Goal: Task Accomplishment & Management: Complete application form

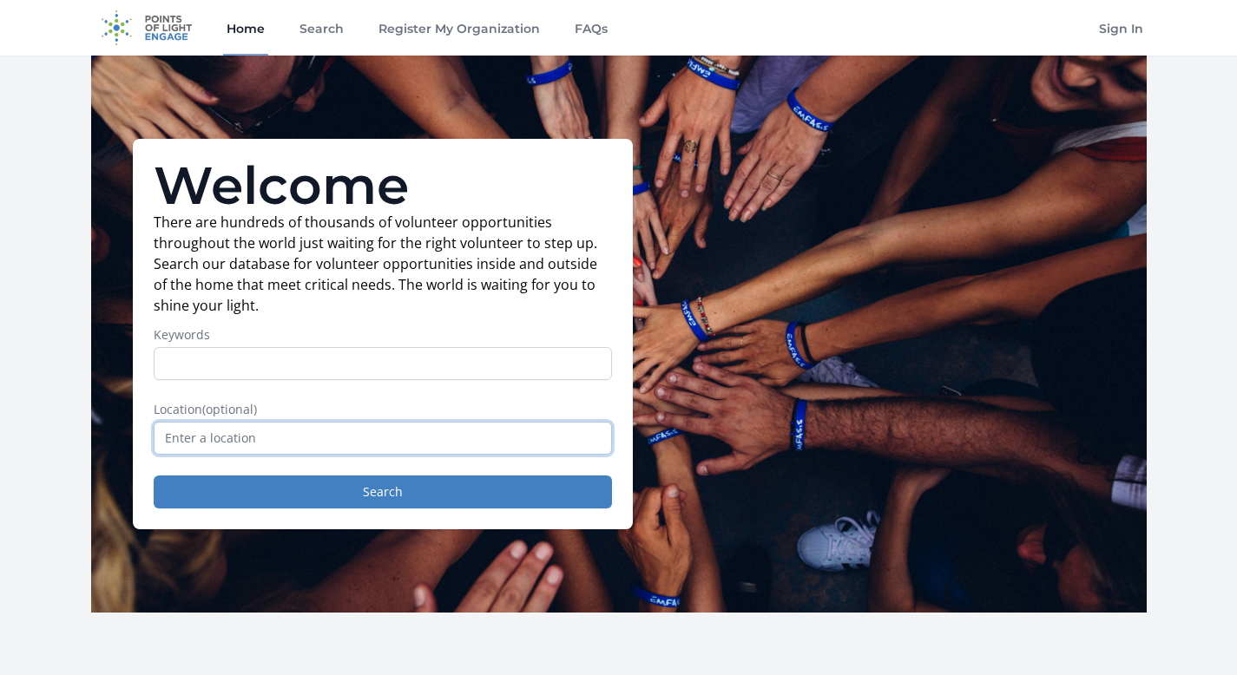
click at [323, 442] on input "text" at bounding box center [383, 438] width 458 height 33
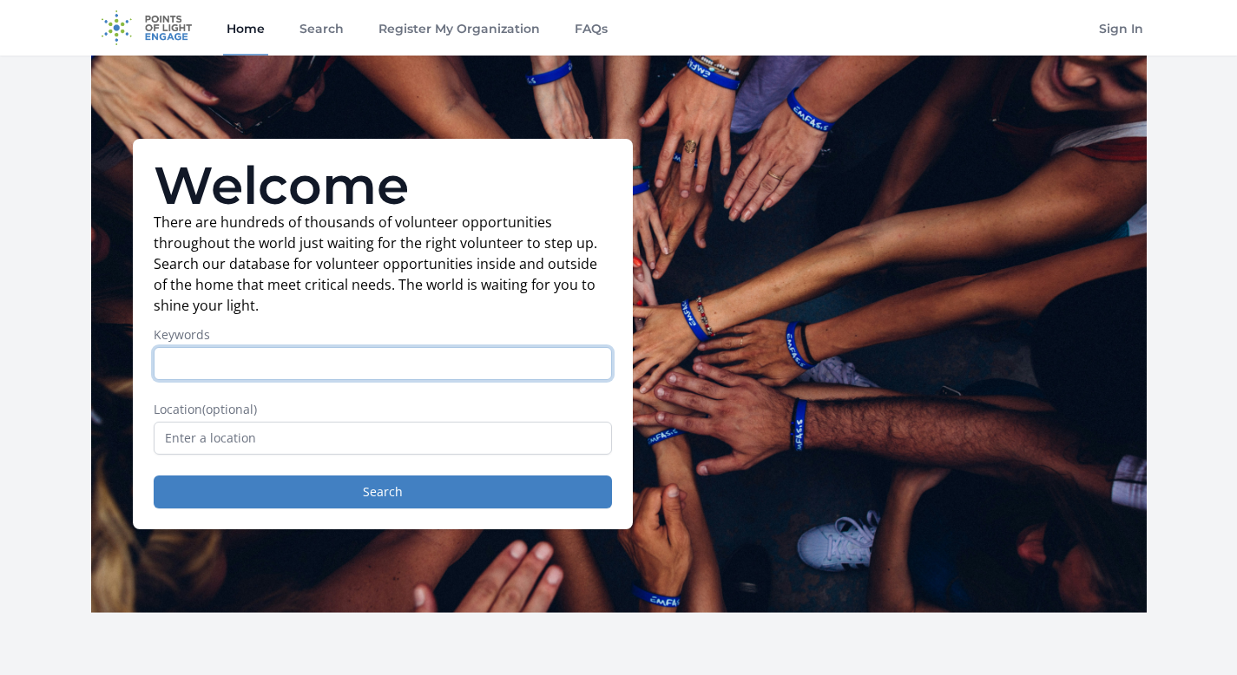
click at [336, 361] on input "Keywords" at bounding box center [383, 363] width 458 height 33
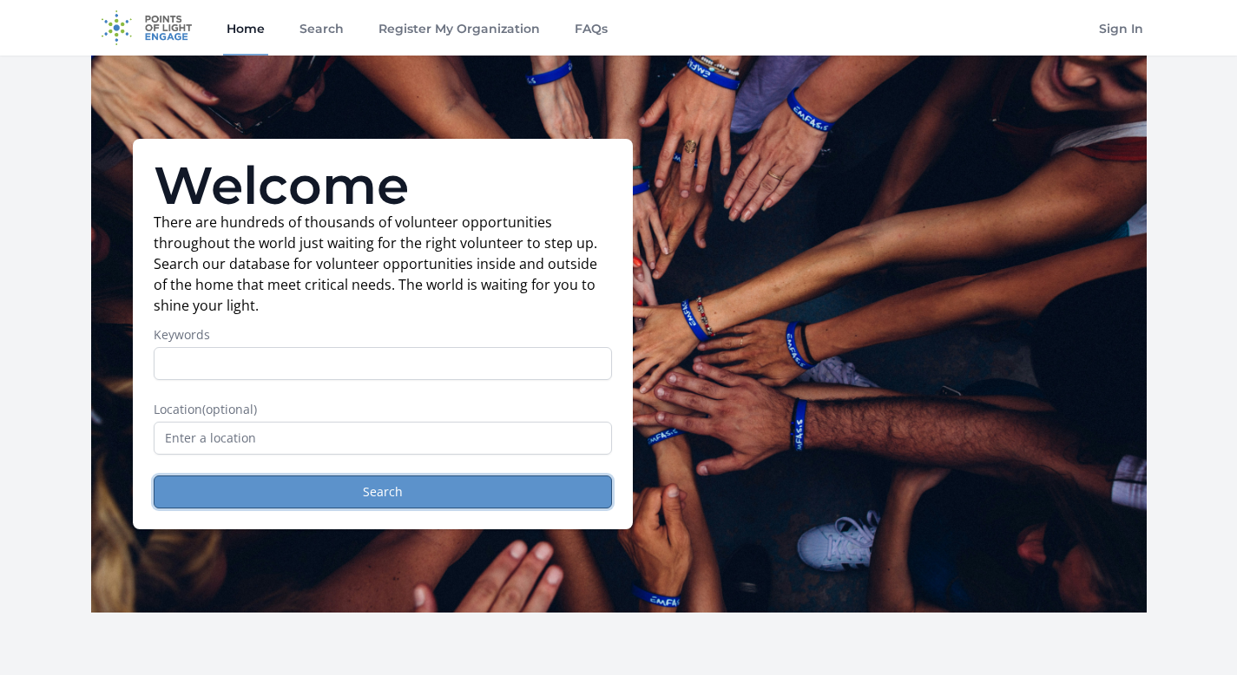
click at [398, 489] on button "Search" at bounding box center [383, 492] width 458 height 33
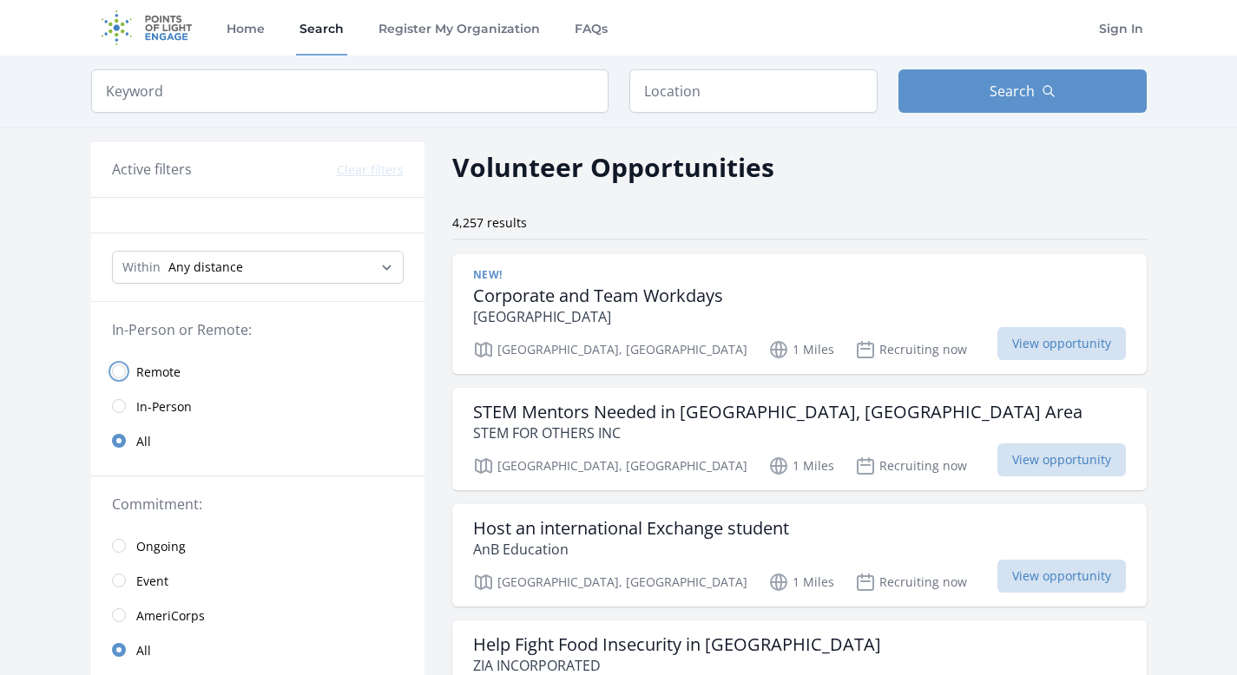
click at [117, 371] on input "radio" at bounding box center [119, 371] width 14 height 14
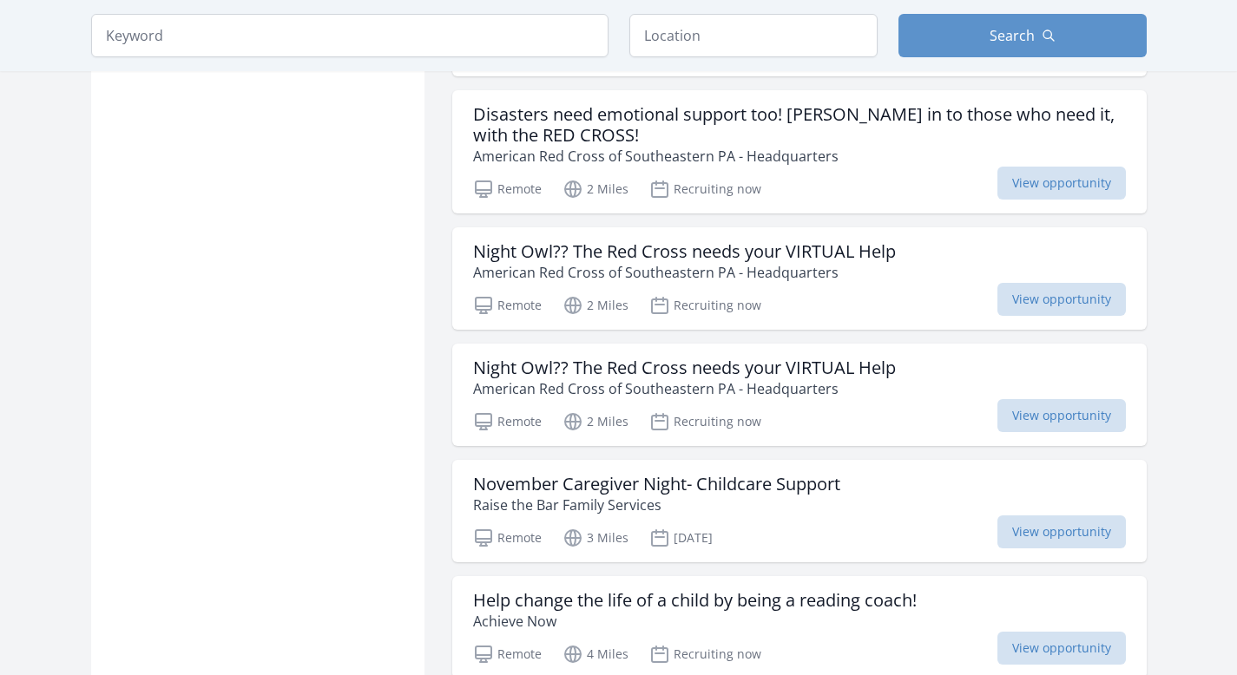
scroll to position [1950, 0]
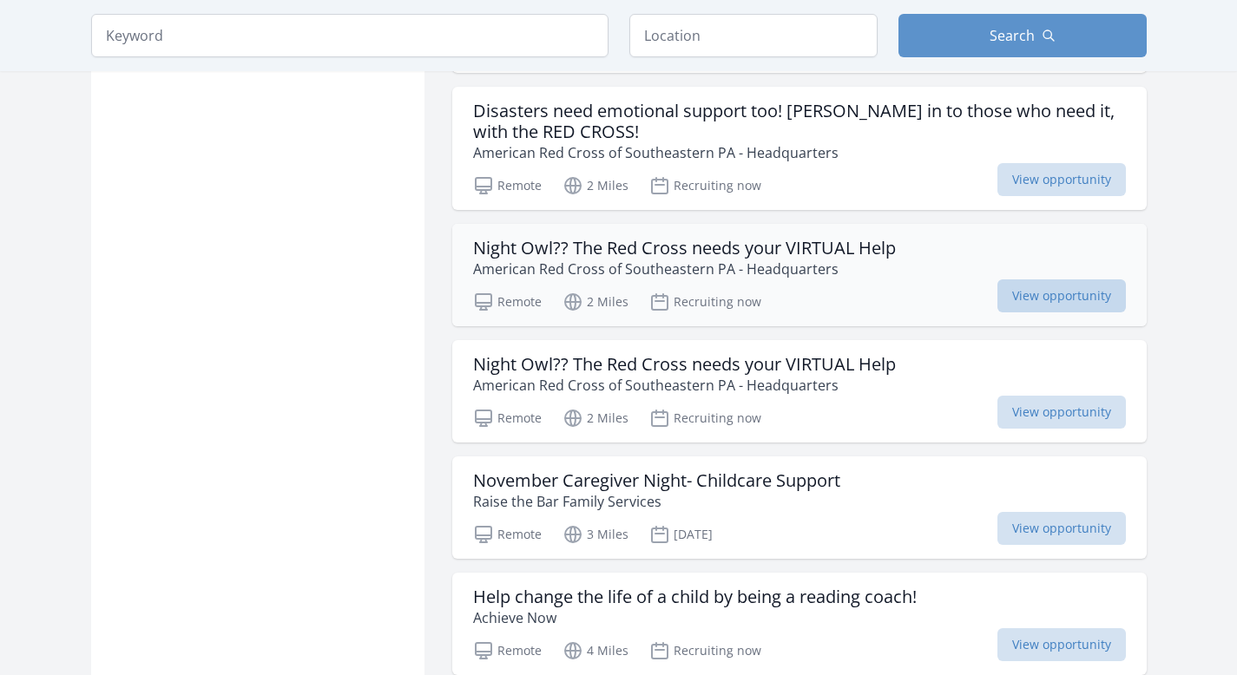
click at [1033, 300] on span "View opportunity" at bounding box center [1061, 295] width 128 height 33
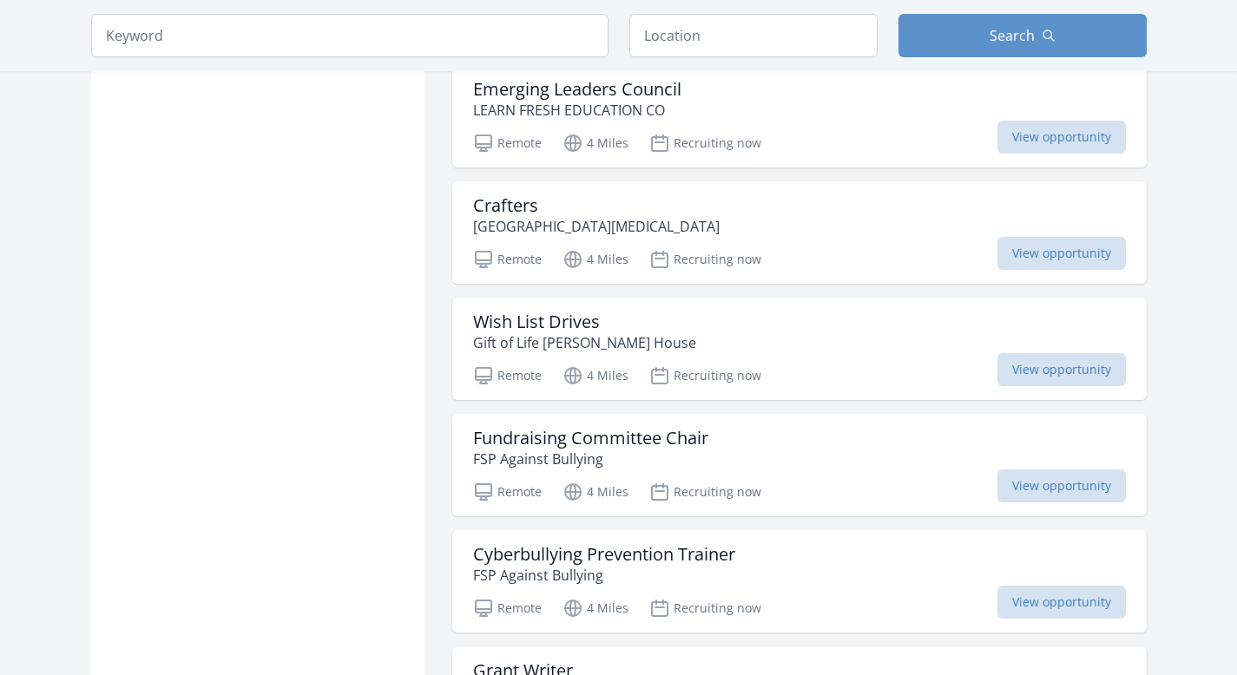
scroll to position [4001, 0]
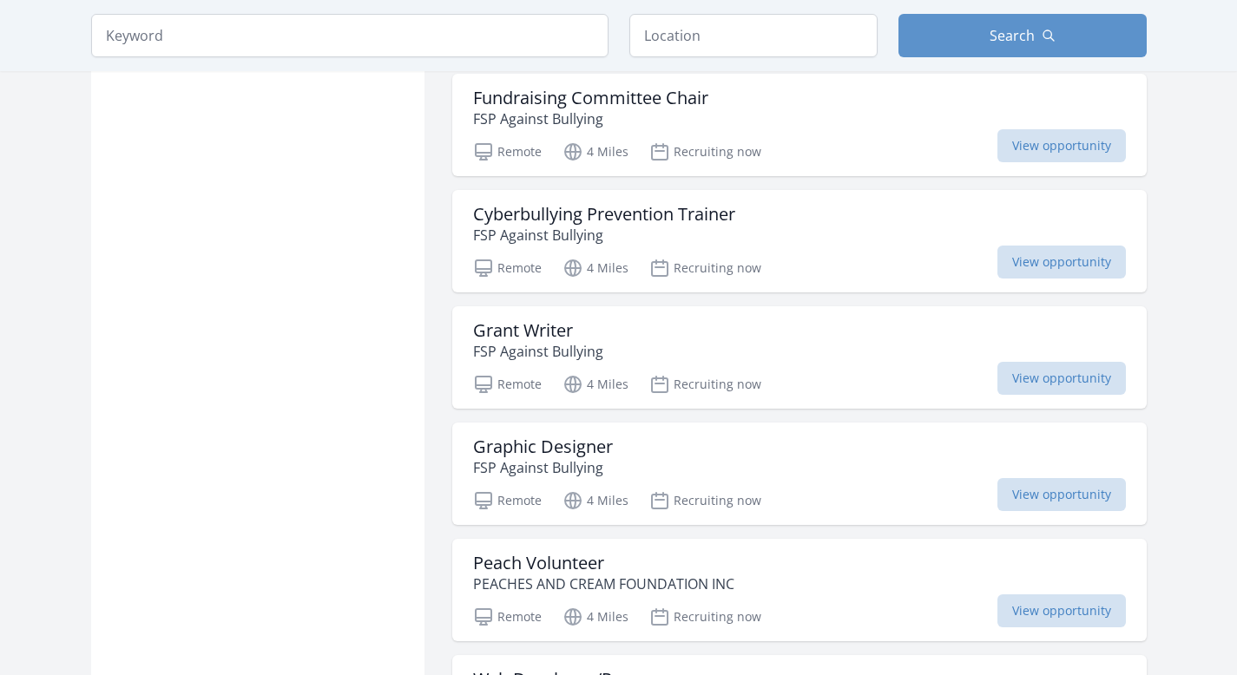
scroll to position [4092, 0]
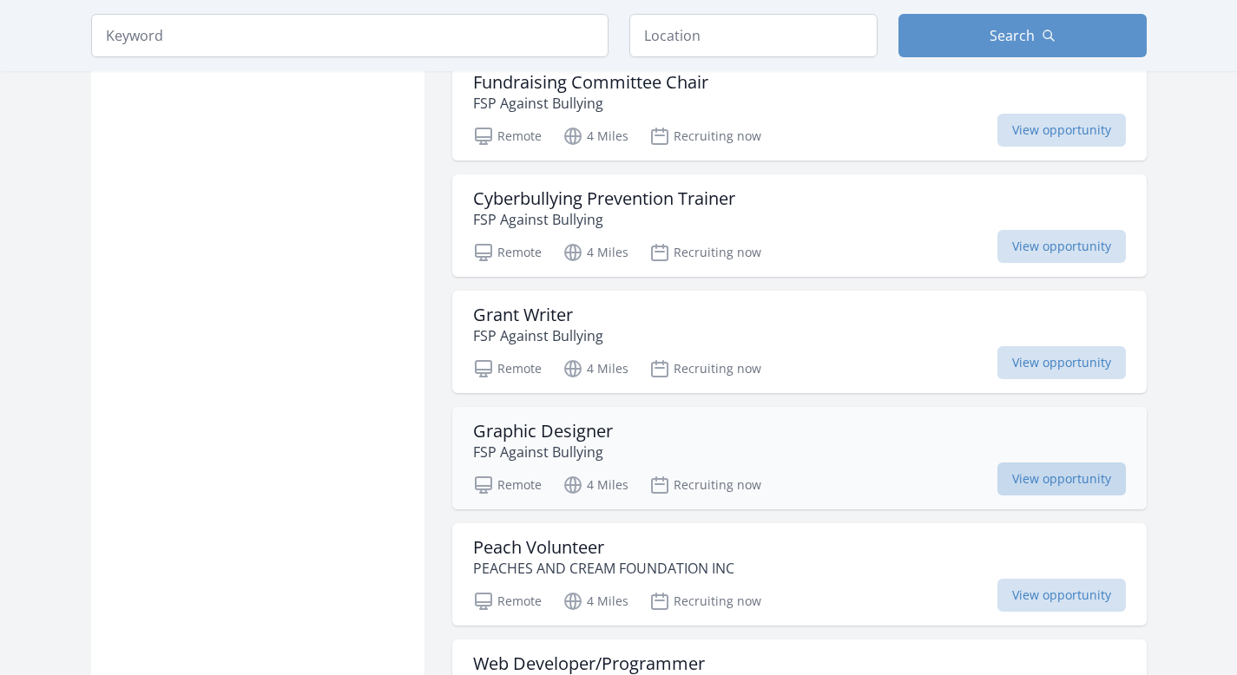
click at [1022, 469] on span "View opportunity" at bounding box center [1061, 479] width 128 height 33
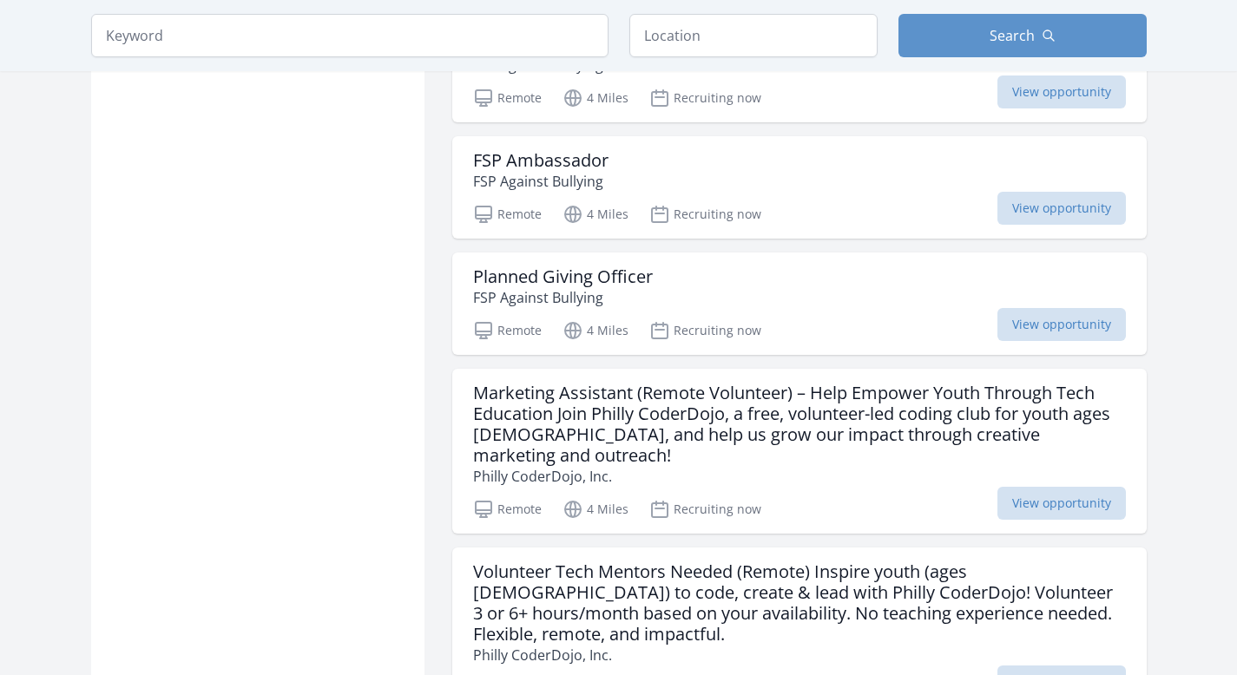
scroll to position [6123, 0]
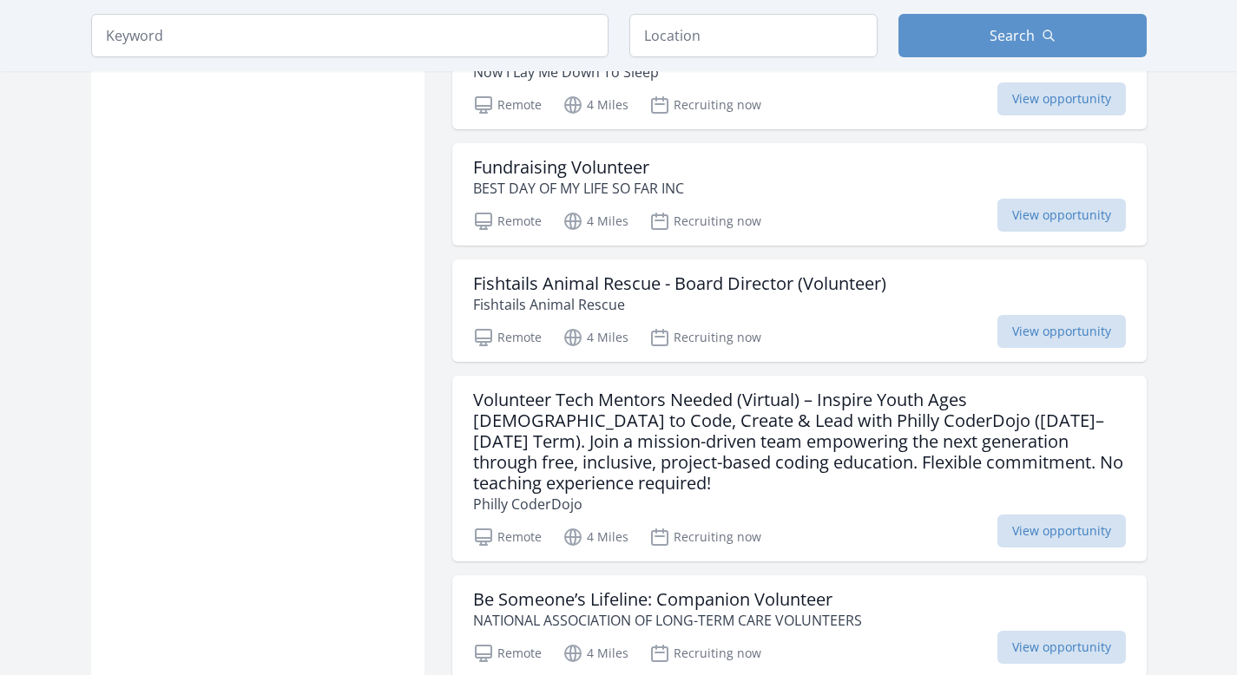
scroll to position [6905, 0]
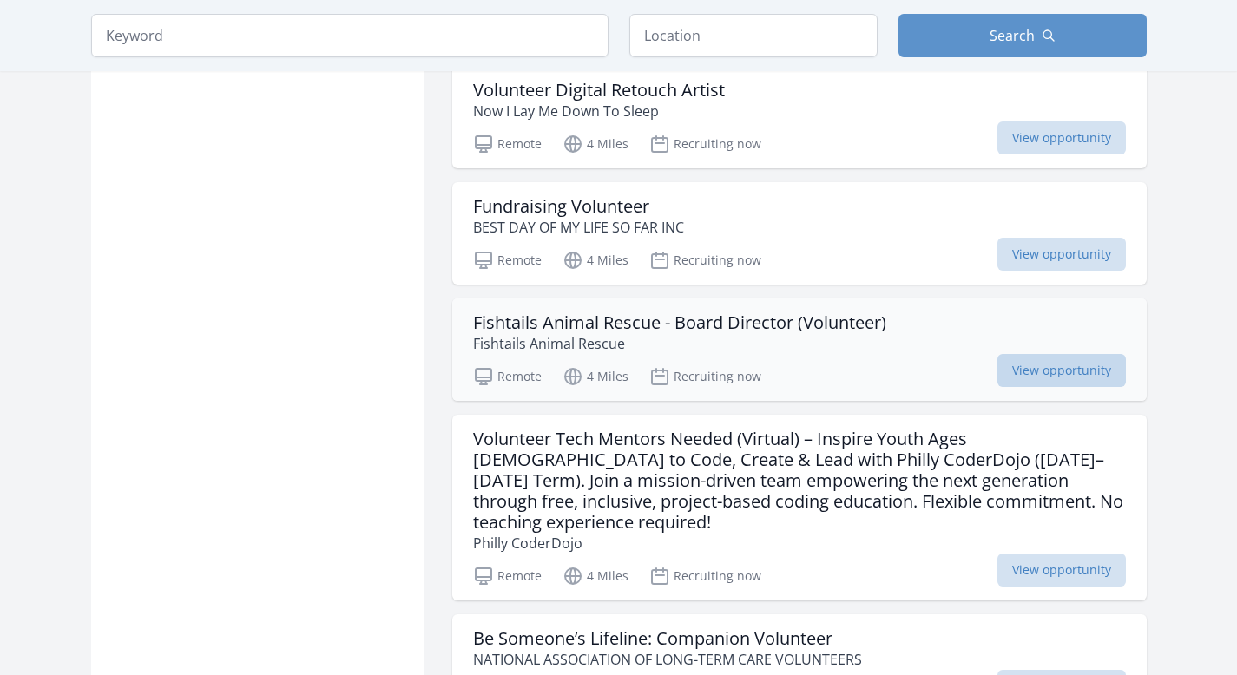
click at [1032, 354] on span "View opportunity" at bounding box center [1061, 370] width 128 height 33
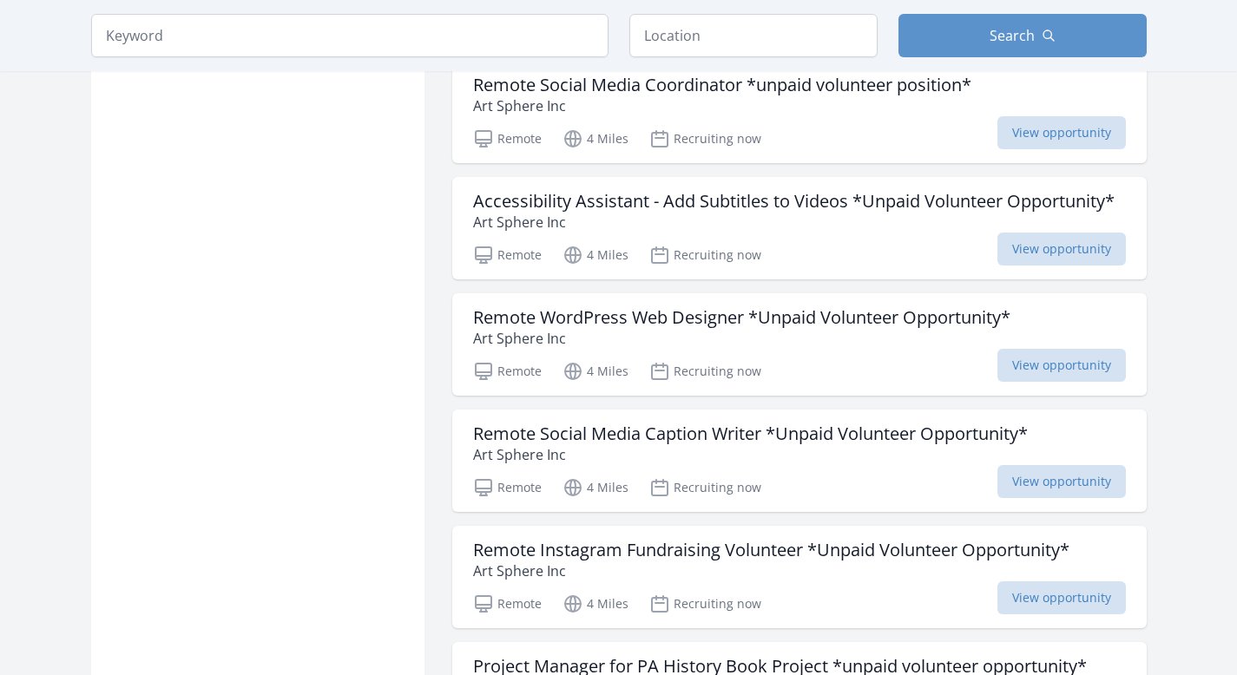
scroll to position [9004, 0]
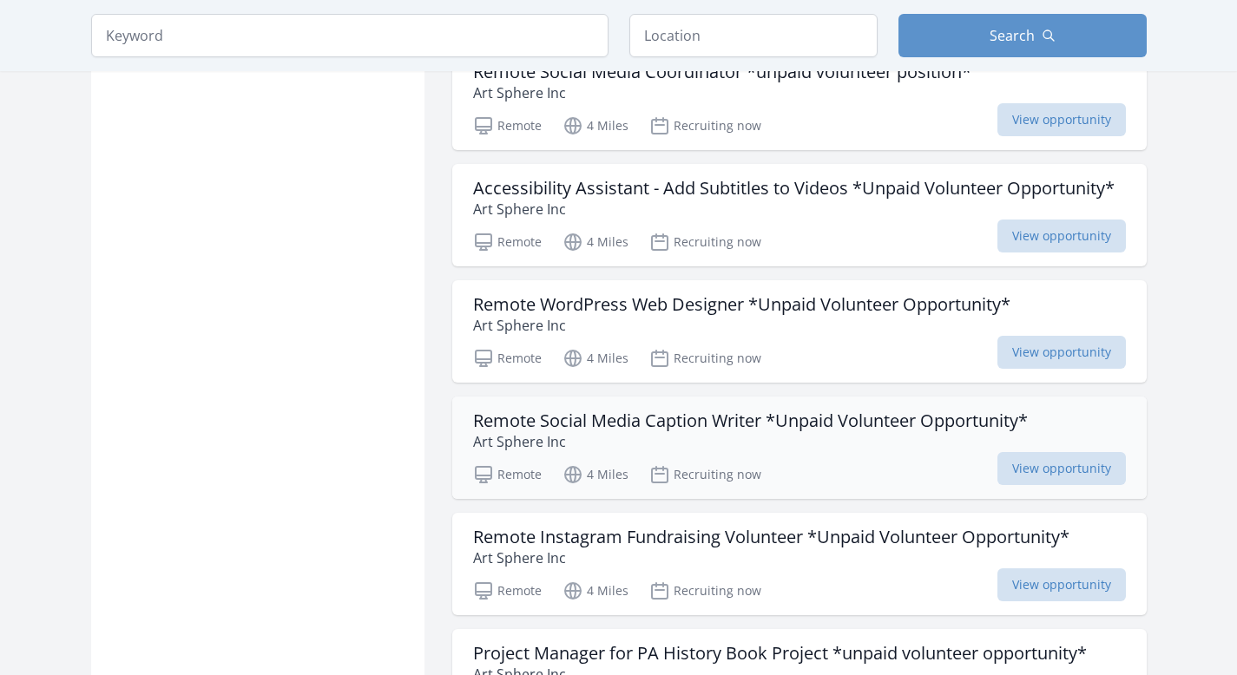
click at [1020, 431] on p "Art Sphere Inc" at bounding box center [750, 441] width 554 height 21
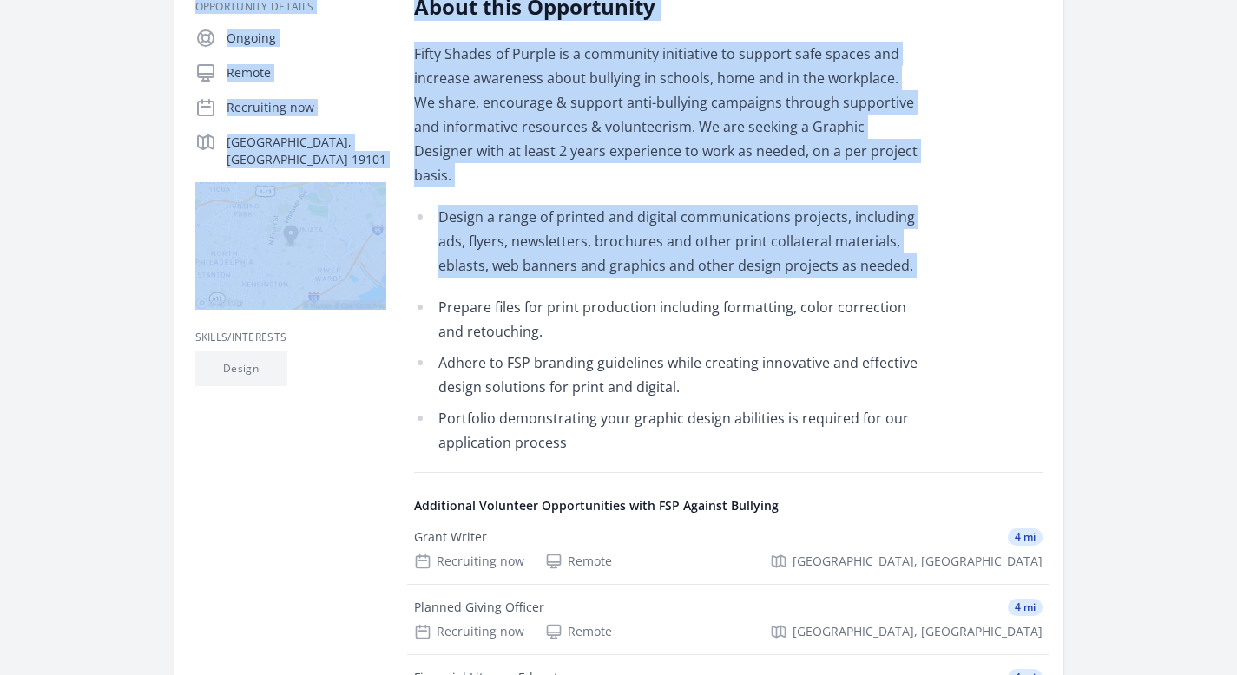
drag, startPoint x: 1249, startPoint y: 200, endPoint x: 1246, endPoint y: 261, distance: 61.7
click at [1236, 261] on html "Home Search Register My Organization FAQs Sign In" at bounding box center [618, 531] width 1237 height 1713
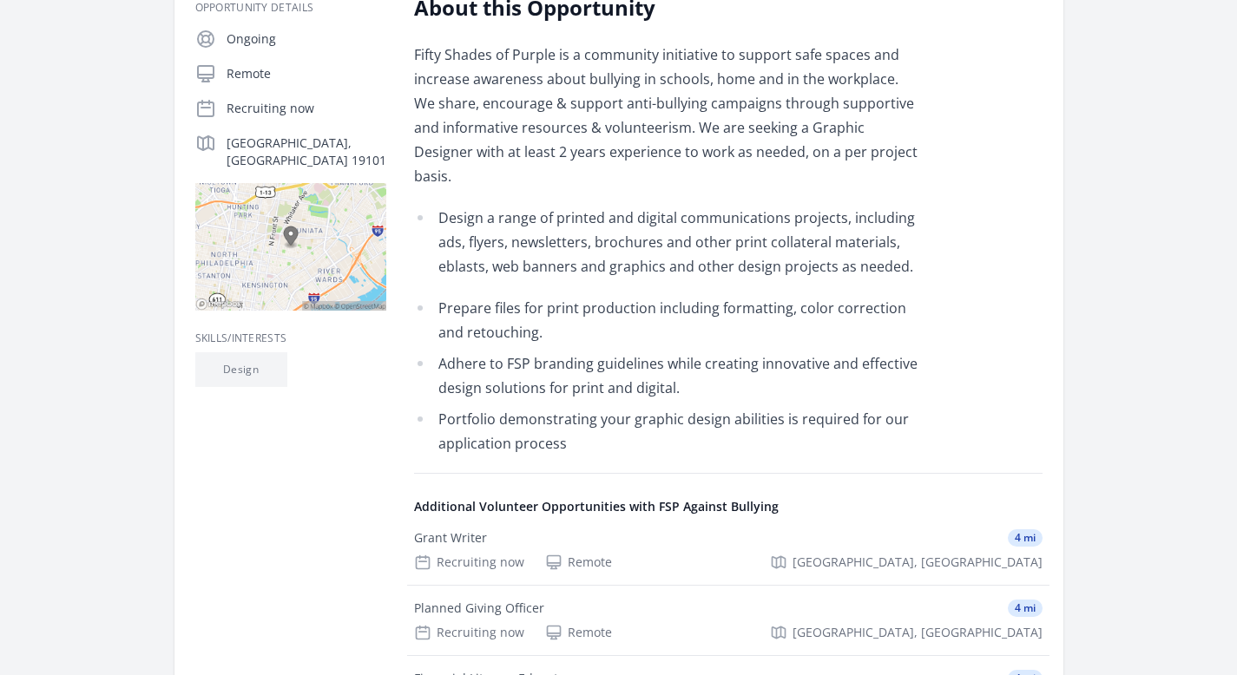
click at [1132, 312] on div "Organization FSP Against Bullying Graphic Designer Duration Recruiting now • Lo…" at bounding box center [618, 361] width 1055 height 1261
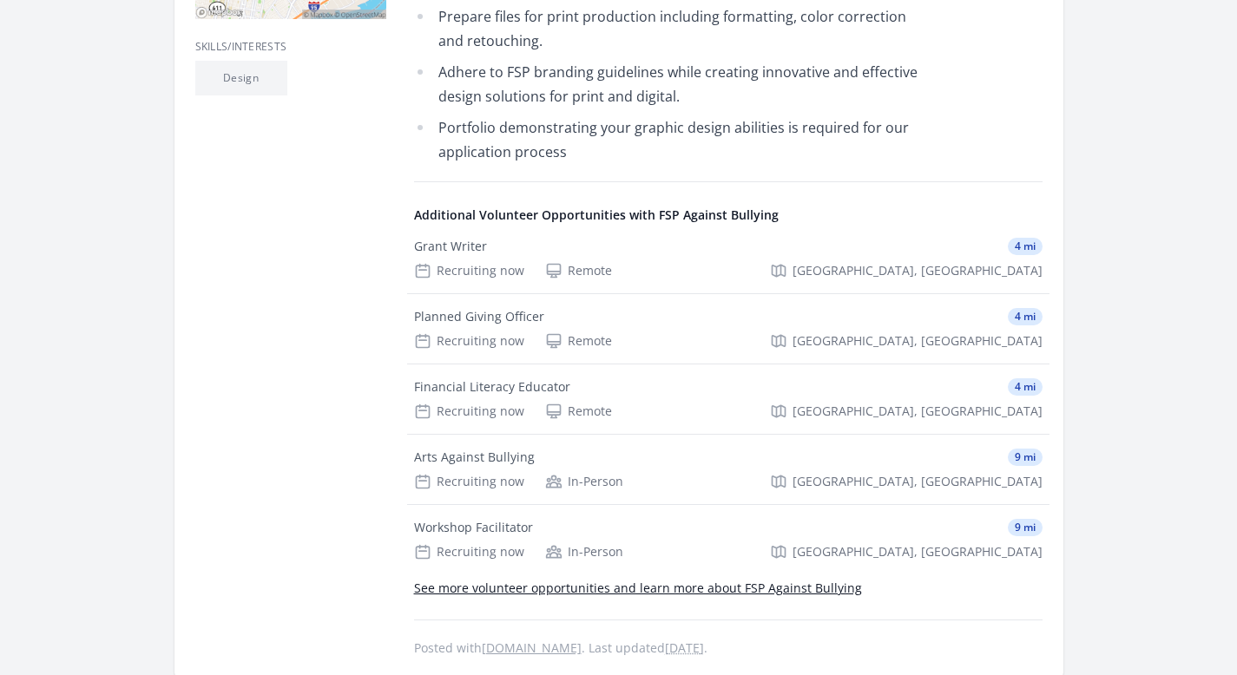
scroll to position [607, 0]
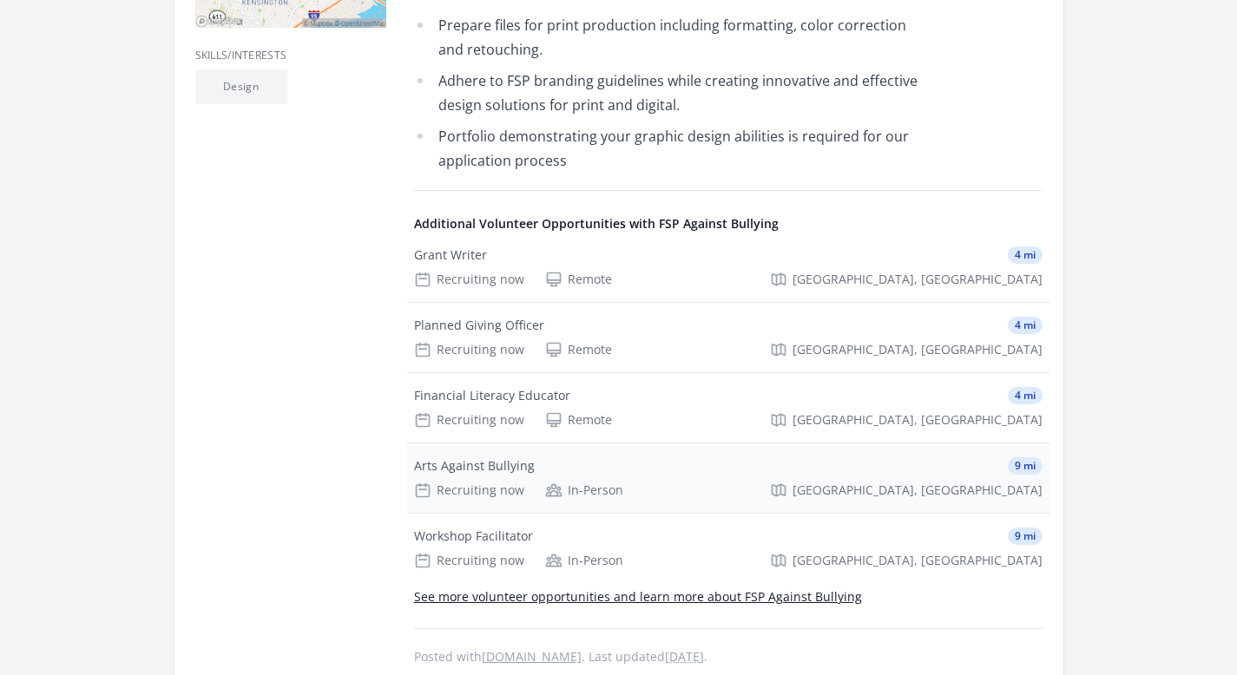
click at [489, 457] on div "Arts Against Bullying" at bounding box center [474, 465] width 121 height 17
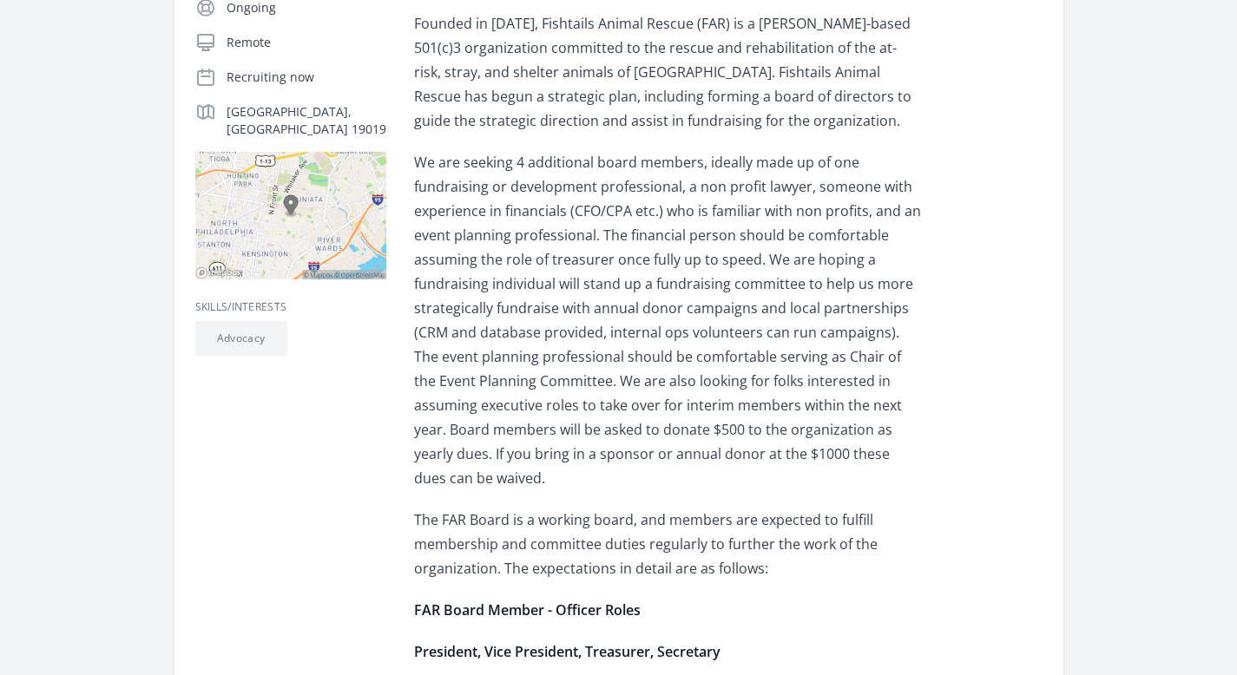
drag, startPoint x: 1249, startPoint y: 83, endPoint x: 1244, endPoint y: 178, distance: 94.7
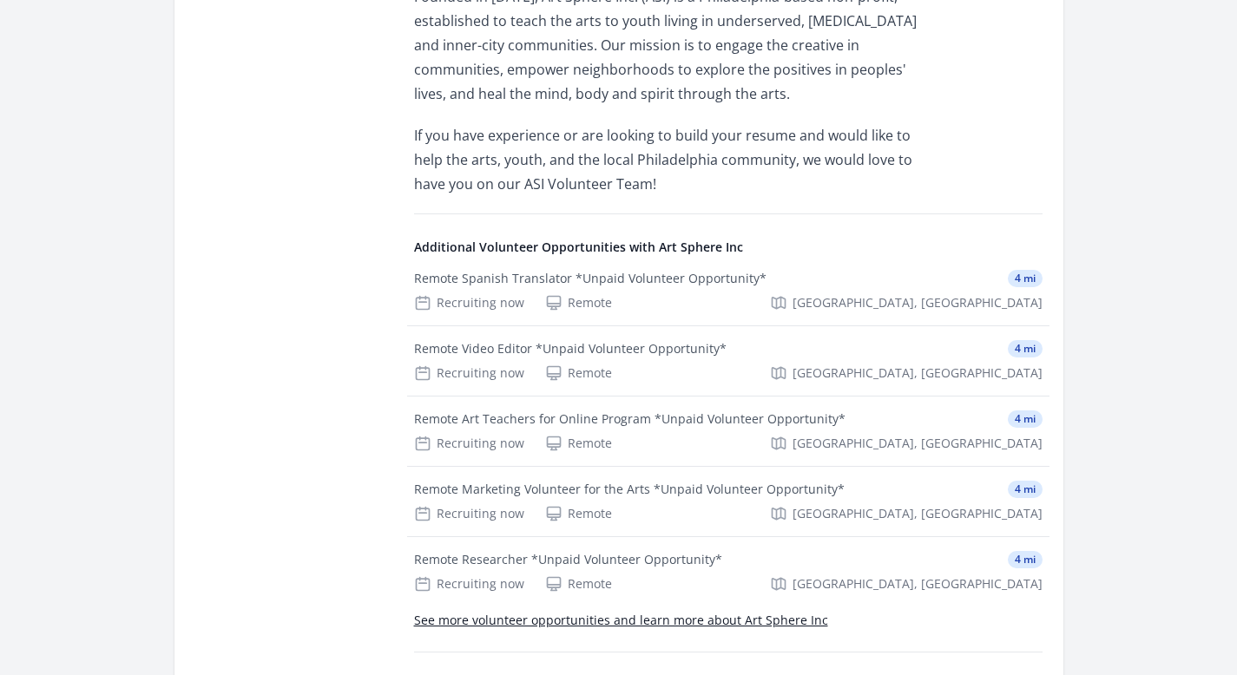
scroll to position [1125, 0]
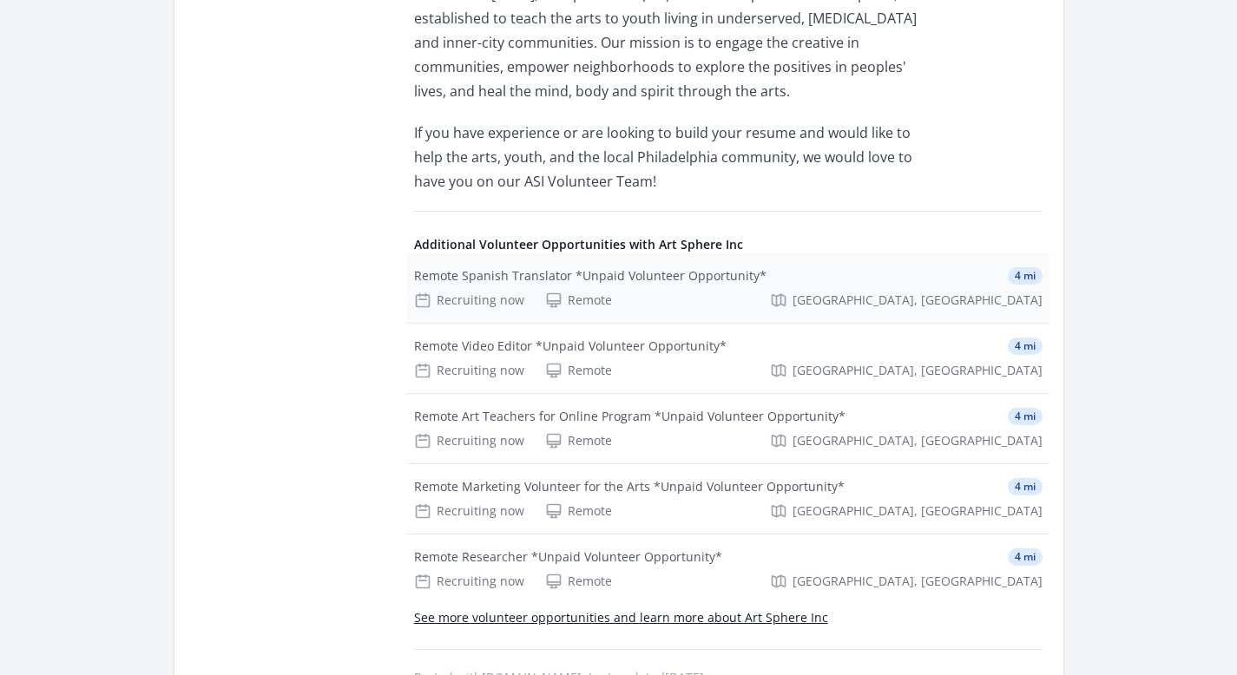
click at [887, 265] on div "Remote Spanish Translator *Unpaid Volunteer Opportunity* 4 mi Recruiting now Re…" at bounding box center [728, 287] width 642 height 69
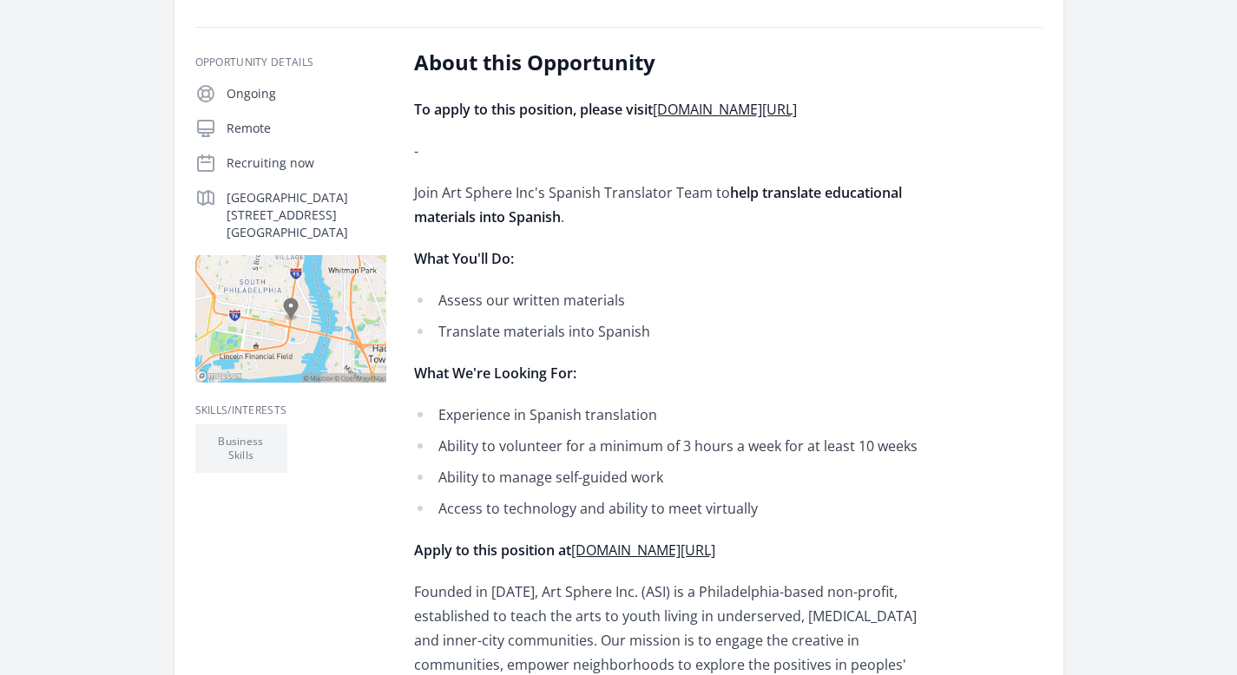
scroll to position [312, 0]
drag, startPoint x: 1234, startPoint y: 217, endPoint x: 1230, endPoint y: 270, distance: 53.0
click at [1099, 280] on div "Organization Art Sphere Inc Remote Spanish Translator *Unpaid Volunteer Opportu…" at bounding box center [618, 535] width 1055 height 1584
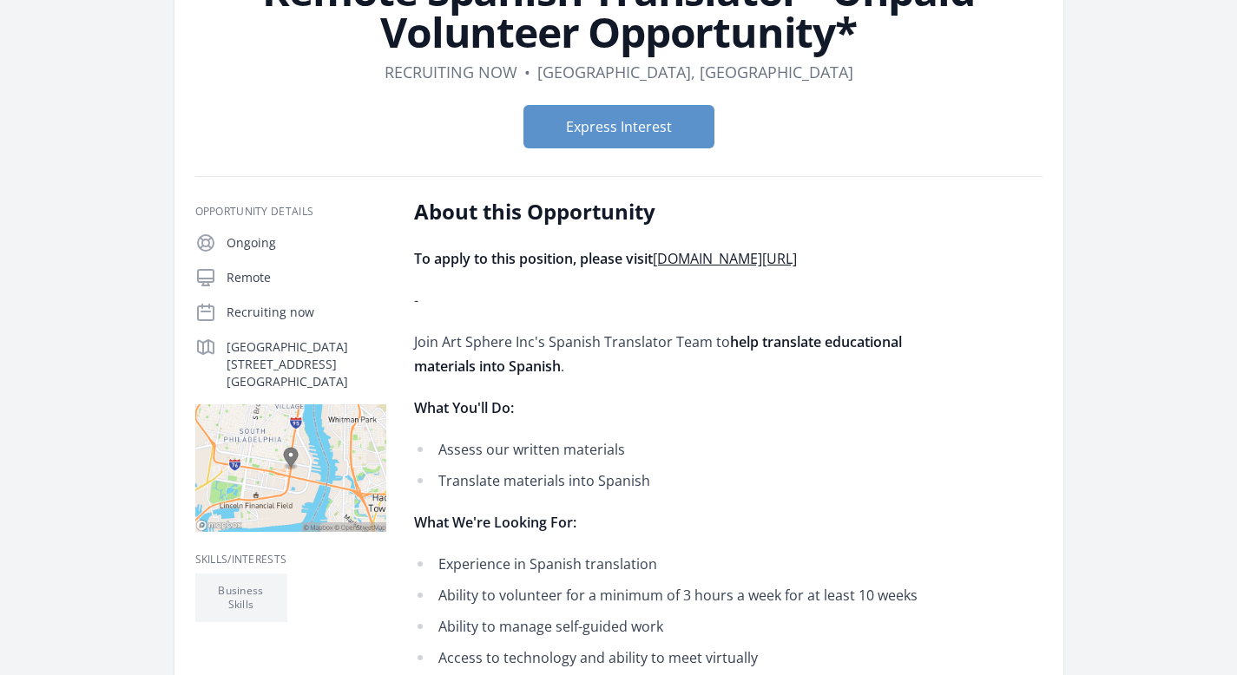
scroll to position [140, 0]
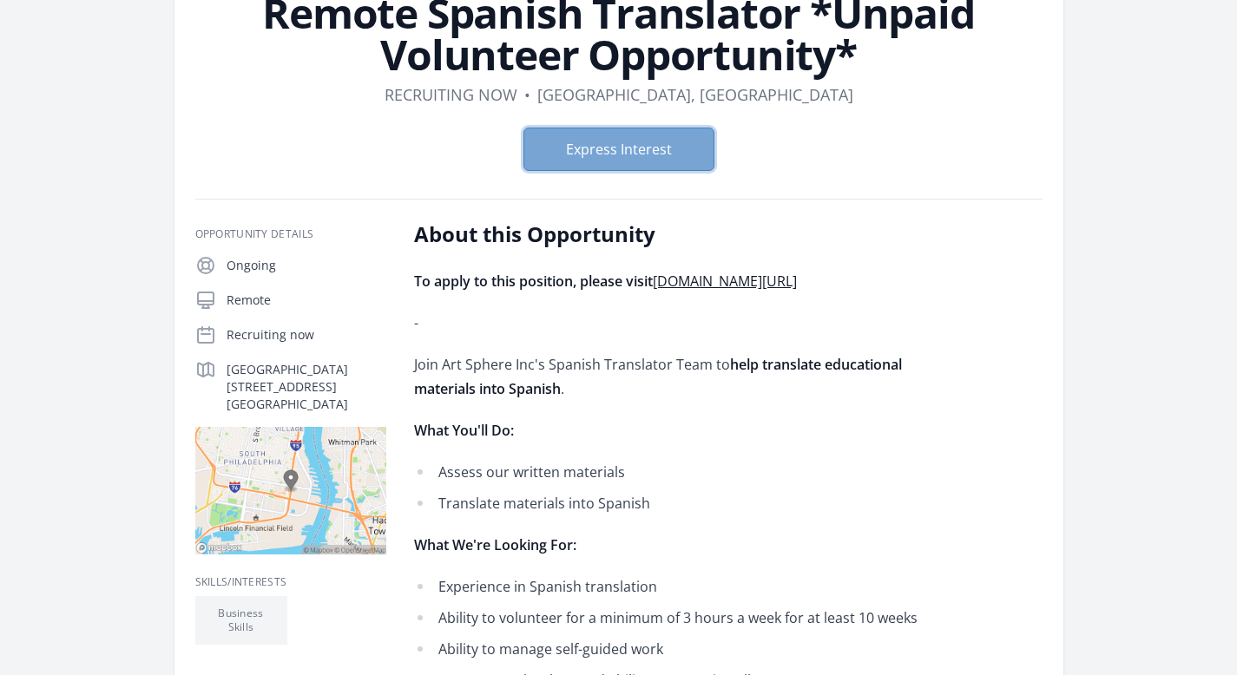
click at [657, 141] on button "Express Interest" at bounding box center [618, 149] width 191 height 43
